Goal: Task Accomplishment & Management: Use online tool/utility

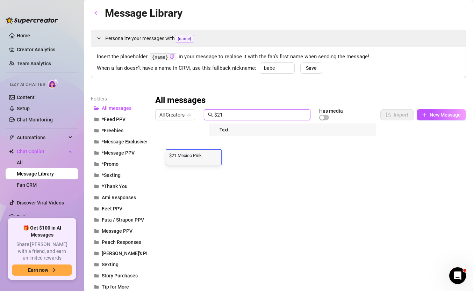
click at [233, 118] on input "$21" at bounding box center [260, 115] width 92 height 8
click at [233, 117] on input "$21" at bounding box center [260, 115] width 92 height 8
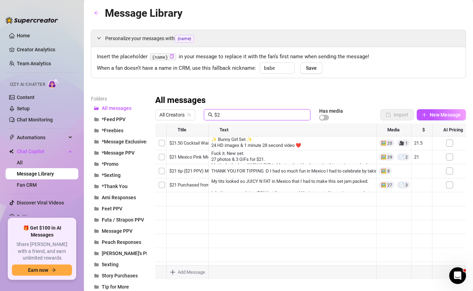
type input "$"
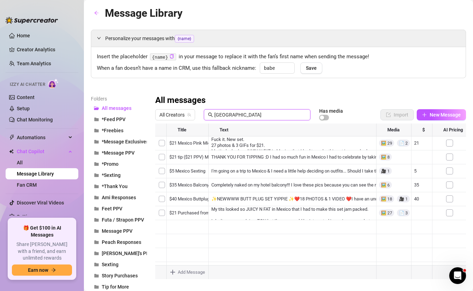
click at [239, 198] on div at bounding box center [310, 202] width 310 height 156
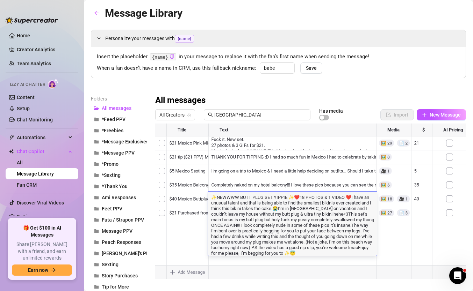
click at [236, 120] on div "All Creators mexico Has media" at bounding box center [255, 115] width 200 height 12
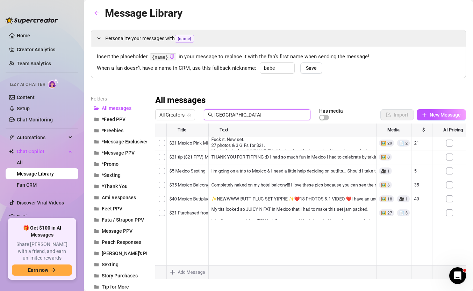
click at [239, 118] on input "[GEOGRAPHIC_DATA]" at bounding box center [260, 115] width 92 height 8
type input "m"
click at [233, 115] on input "jamai" at bounding box center [260, 115] width 92 height 8
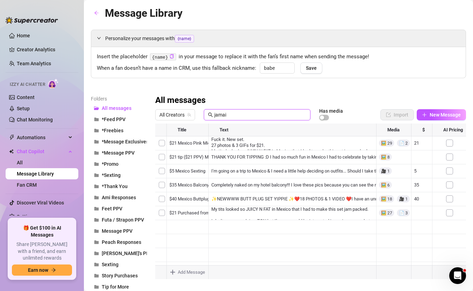
click at [233, 115] on input "jamai" at bounding box center [260, 115] width 92 height 8
click at [191, 171] on div at bounding box center [310, 202] width 310 height 156
type input "$38"
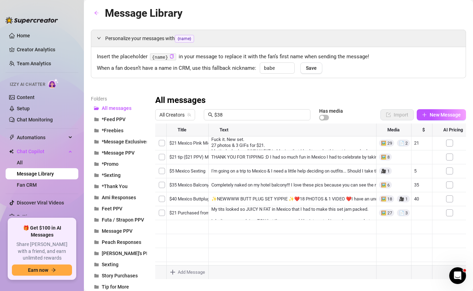
click at [191, 171] on div at bounding box center [310, 202] width 310 height 156
